Goal: Share content: Share content

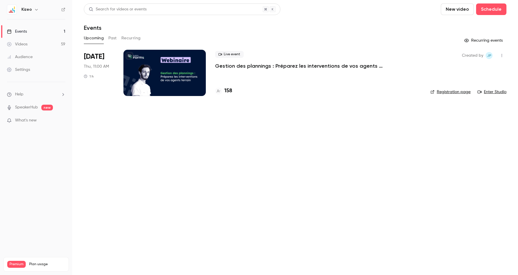
click at [113, 39] on button "Past" at bounding box center [112, 38] width 8 height 9
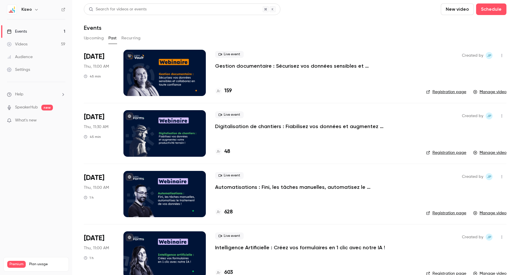
click at [45, 49] on link "Videos 59" at bounding box center [36, 44] width 72 height 13
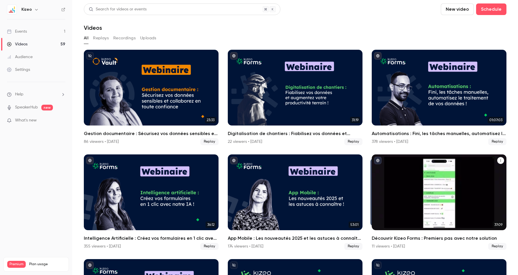
click at [475, 217] on div "Découvrir Kizeo Forms : Premiers pas avec notre solution" at bounding box center [439, 192] width 135 height 76
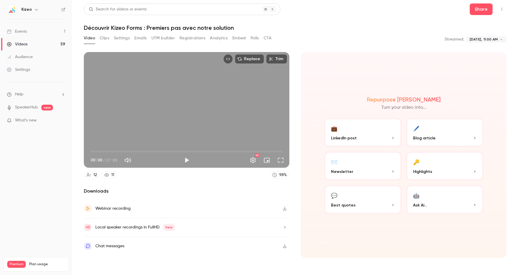
click at [479, 16] on header "Search for videos or events Share Découvrir Kizeo Forms : Premiers pas avec not…" at bounding box center [295, 17] width 422 height 28
click at [479, 15] on header "Search for videos or events Share Découvrir Kizeo Forms : Premiers pas avec not…" at bounding box center [295, 17] width 422 height 28
click at [478, 13] on button "Share" at bounding box center [481, 9] width 23 height 12
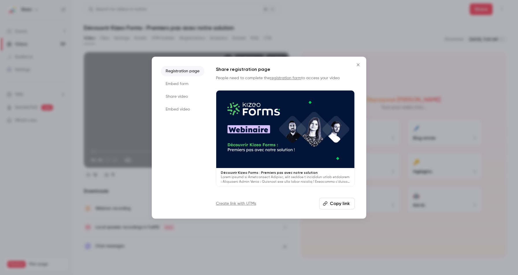
click at [183, 95] on li "Share video" at bounding box center [182, 96] width 43 height 10
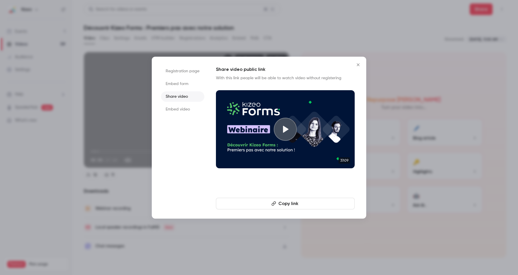
click at [287, 206] on button "Copy link" at bounding box center [285, 204] width 139 height 12
click at [359, 64] on icon "Close" at bounding box center [358, 64] width 3 height 3
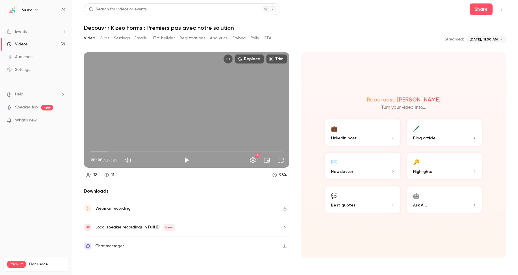
click at [29, 25] on link "Events 1" at bounding box center [36, 31] width 72 height 13
